Goal: Transaction & Acquisition: Purchase product/service

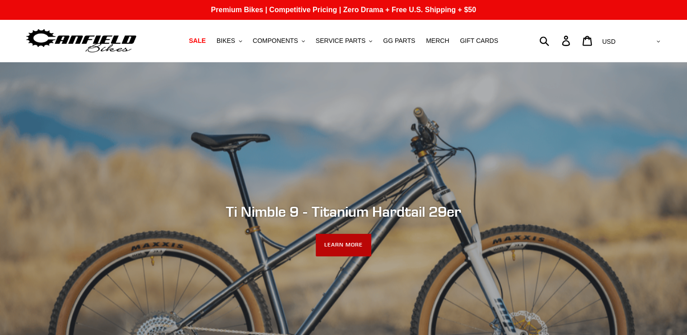
click at [346, 248] on link "LEARN MORE" at bounding box center [344, 245] width 56 height 23
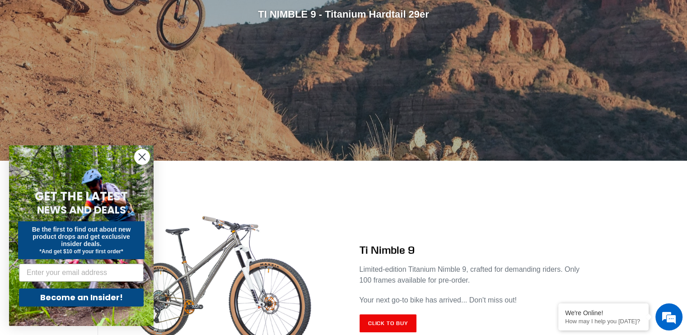
scroll to position [271, 0]
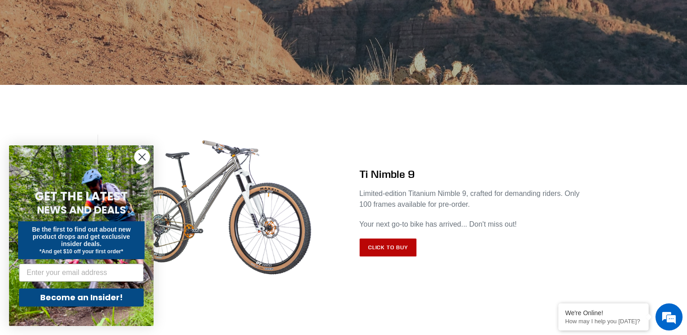
click at [385, 254] on link "Click to Buy" at bounding box center [387, 247] width 57 height 18
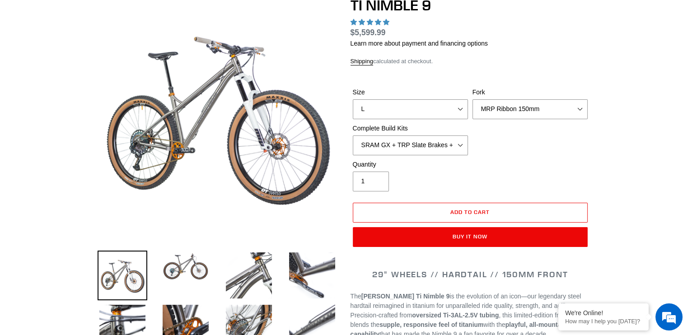
scroll to position [90, 0]
select select "highest-rating"
